Goal: Find specific page/section: Find specific page/section

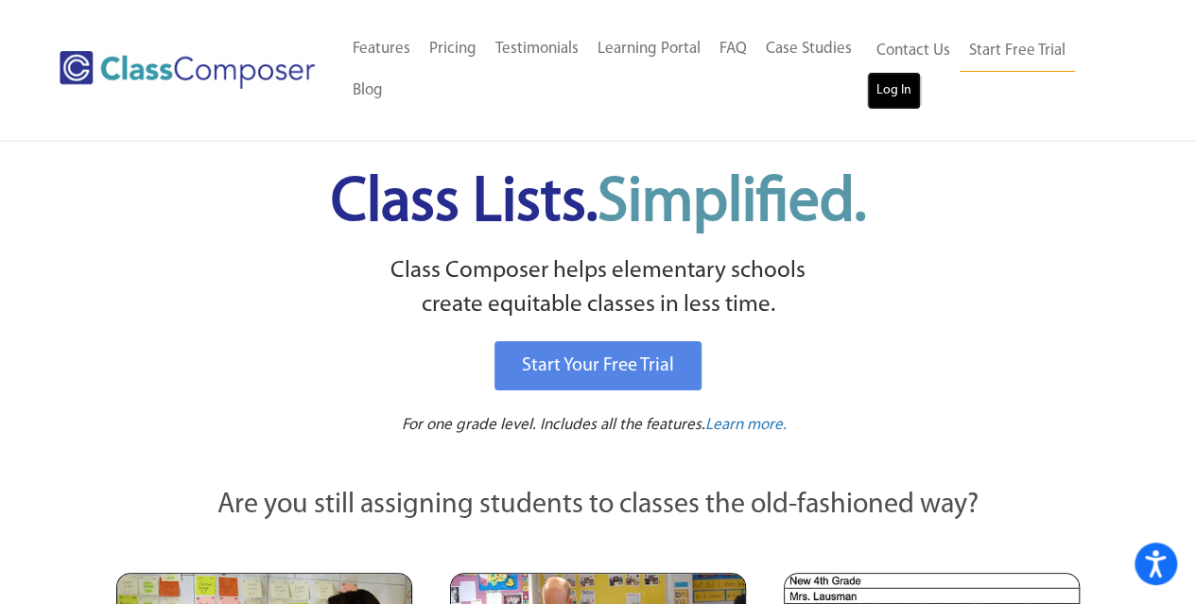
click at [916, 84] on link "Log In" at bounding box center [894, 91] width 54 height 38
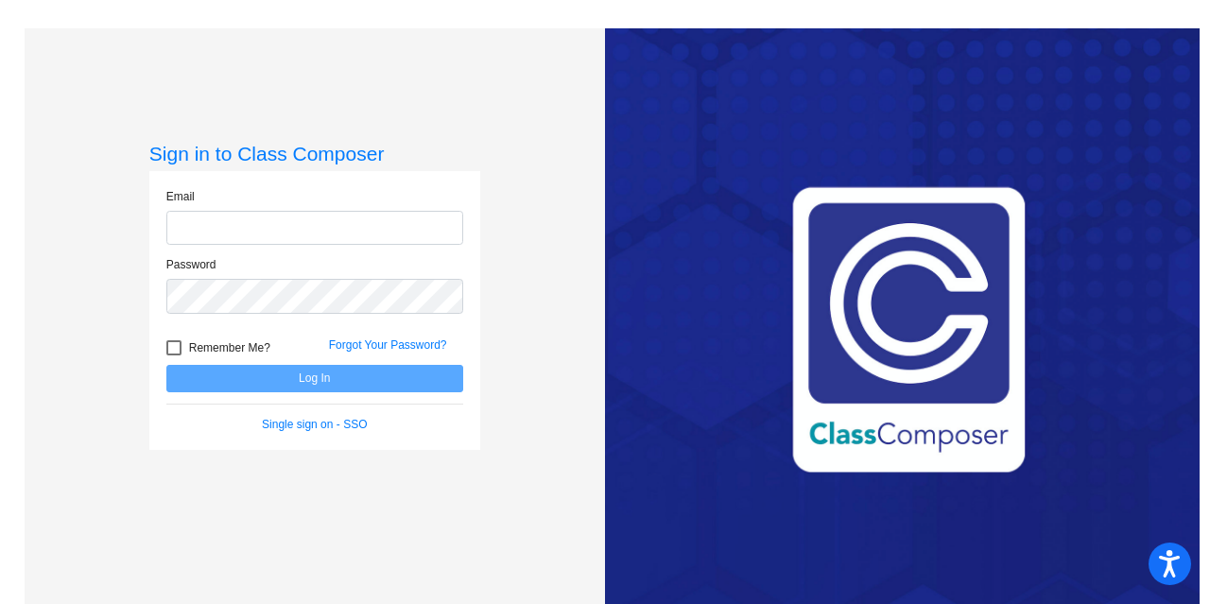
type input "[EMAIL_ADDRESS][DOMAIN_NAME]"
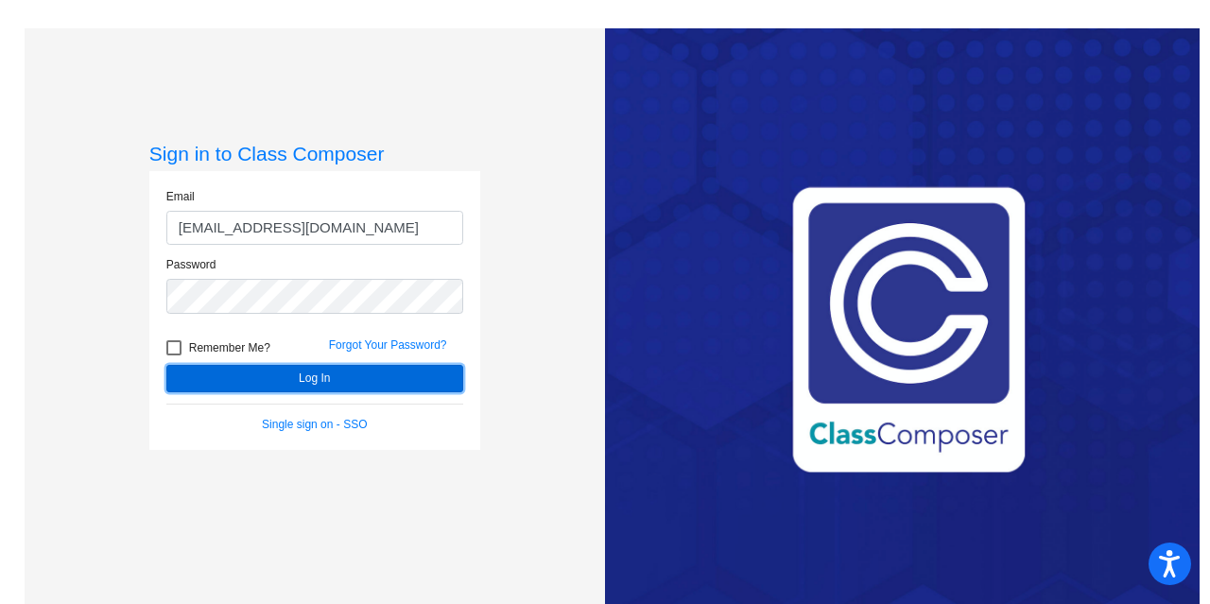
click at [346, 382] on button "Log In" at bounding box center [314, 378] width 297 height 27
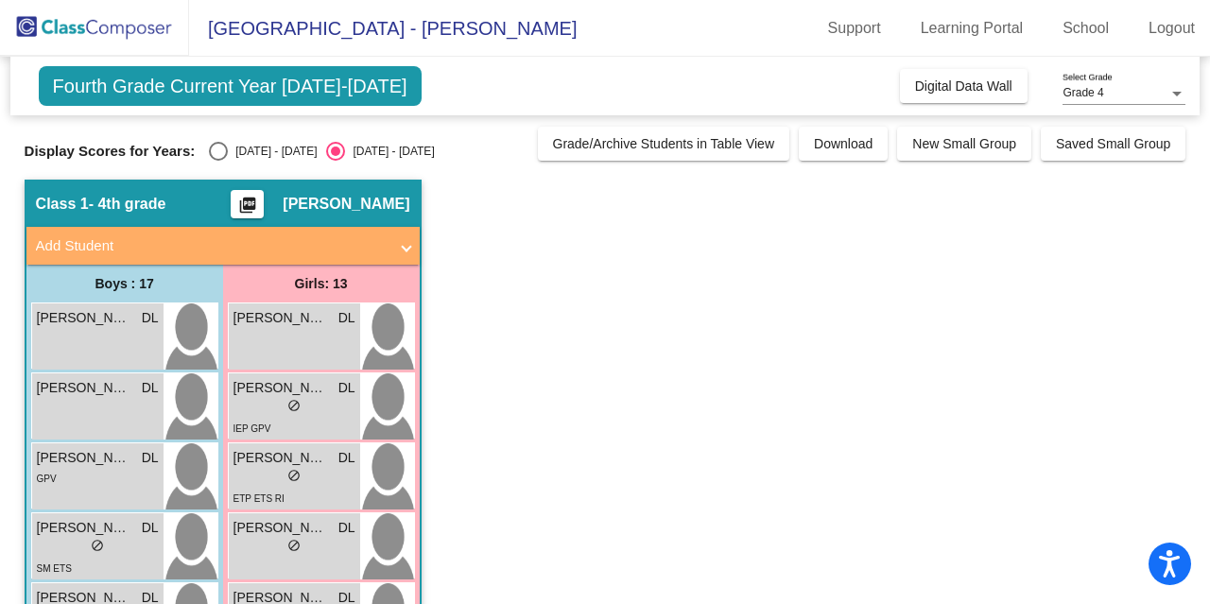
click at [1101, 78] on div "Grade 4 Select Grade" at bounding box center [1123, 89] width 123 height 32
click at [989, 81] on div at bounding box center [605, 302] width 1210 height 604
click at [989, 81] on span "Digital Data Wall" at bounding box center [963, 85] width 97 height 15
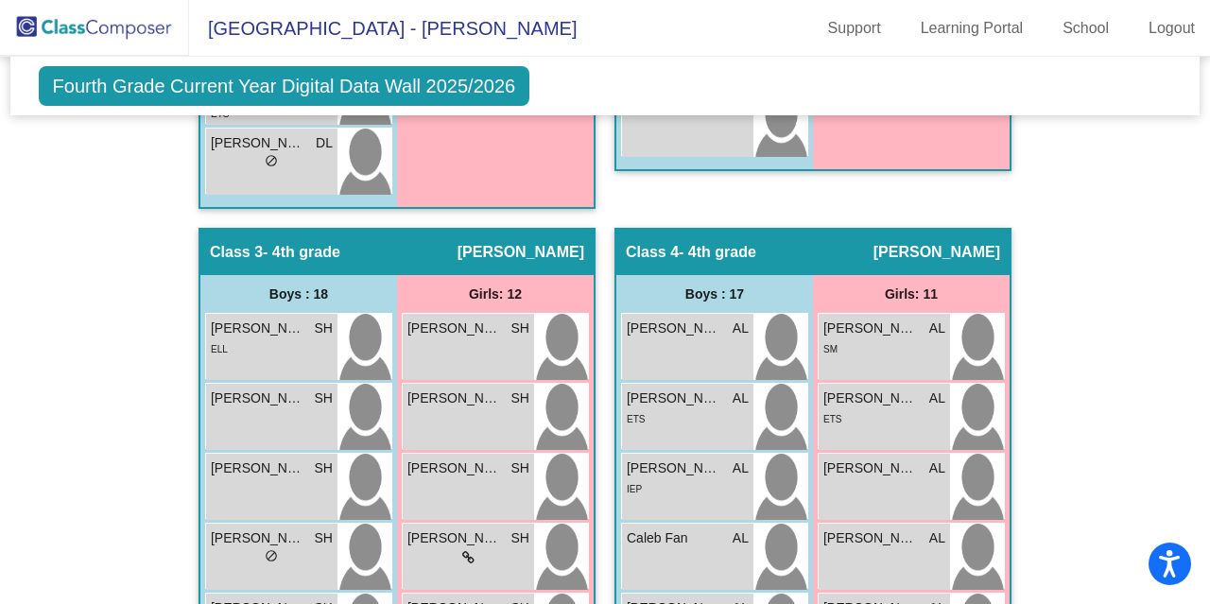
scroll to position [1621, 0]
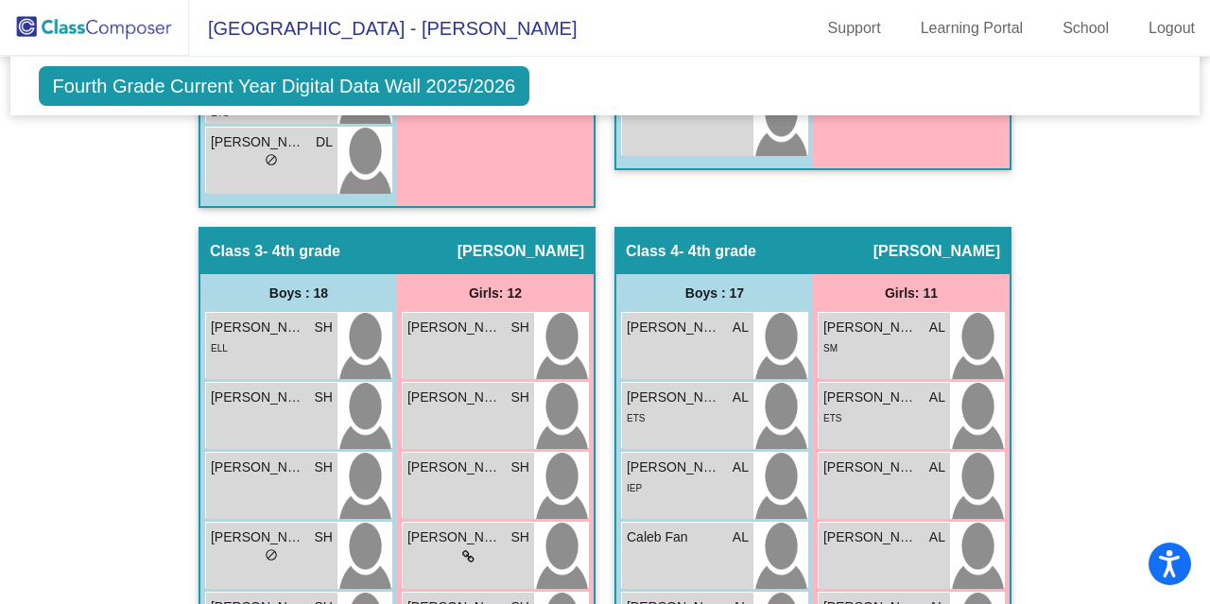
click at [989, 81] on div "Fourth Grade Current Year Digital Data Wall 2025/2026 Add, Move, or Retain Stud…" at bounding box center [605, 86] width 1190 height 59
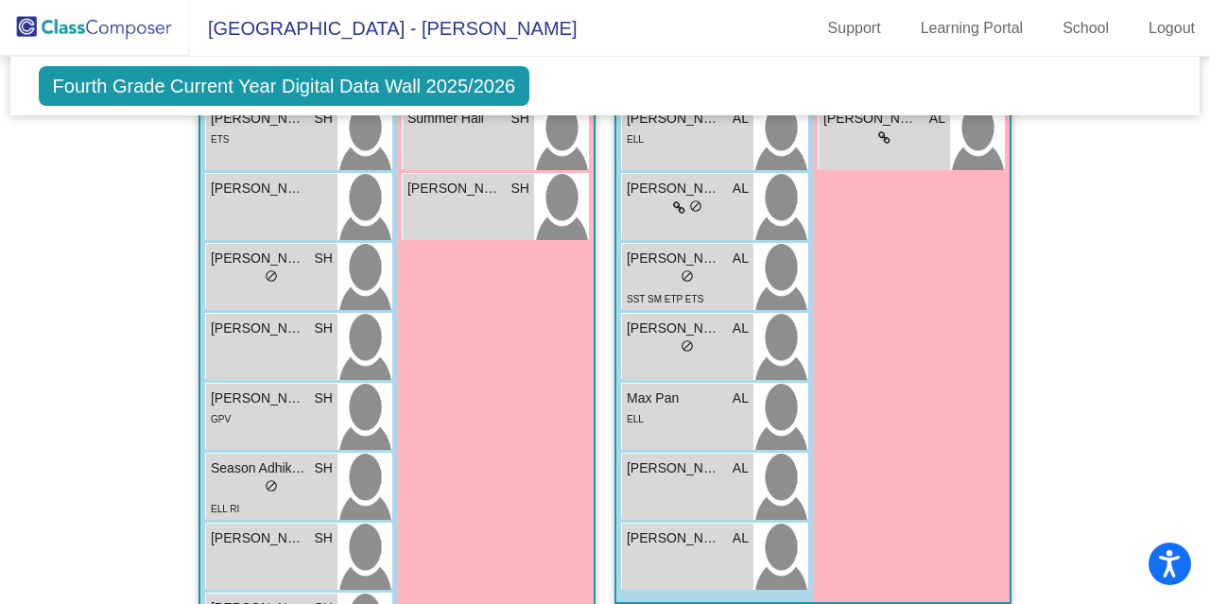
scroll to position [2614, 0]
